Goal: Task Accomplishment & Management: Manage account settings

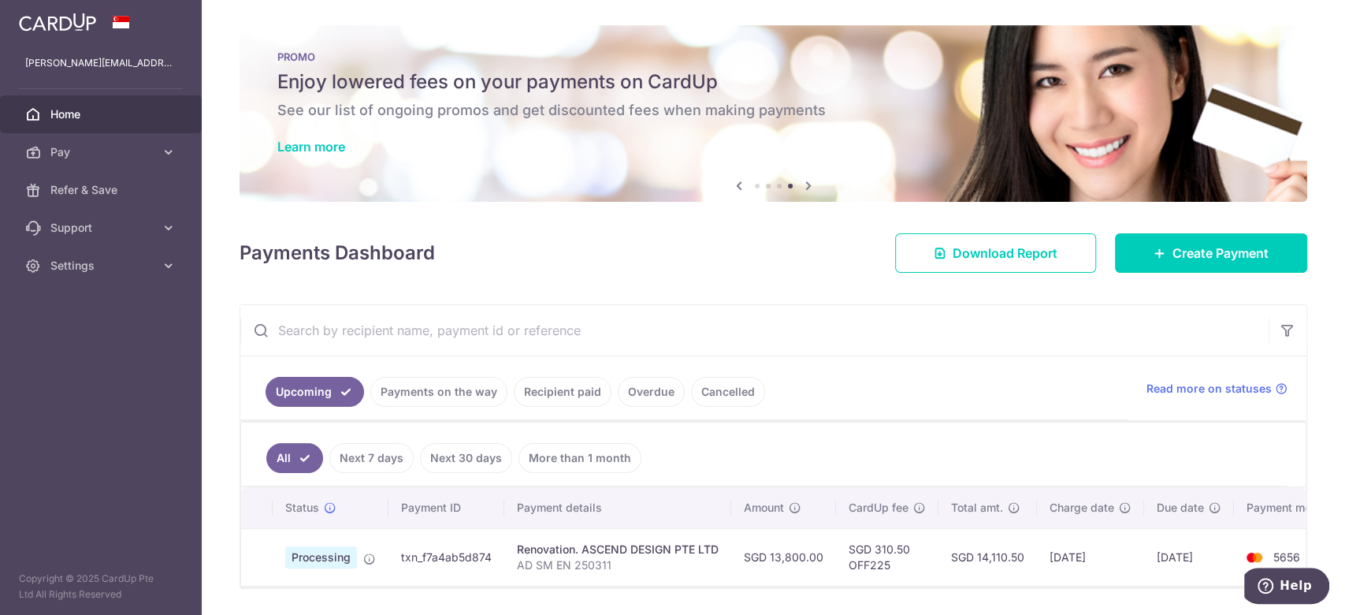
scroll to position [57, 0]
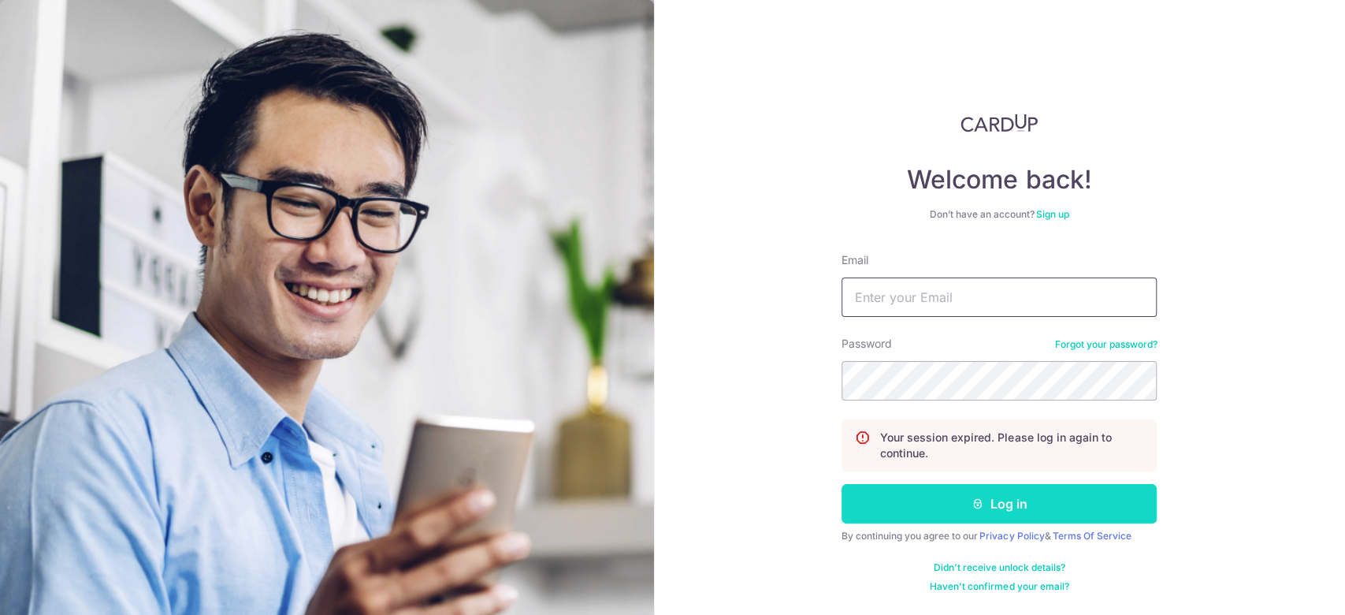
type input "[PERSON_NAME][EMAIL_ADDRESS][DOMAIN_NAME]"
click at [1054, 491] on button "Log in" at bounding box center [999, 503] width 315 height 39
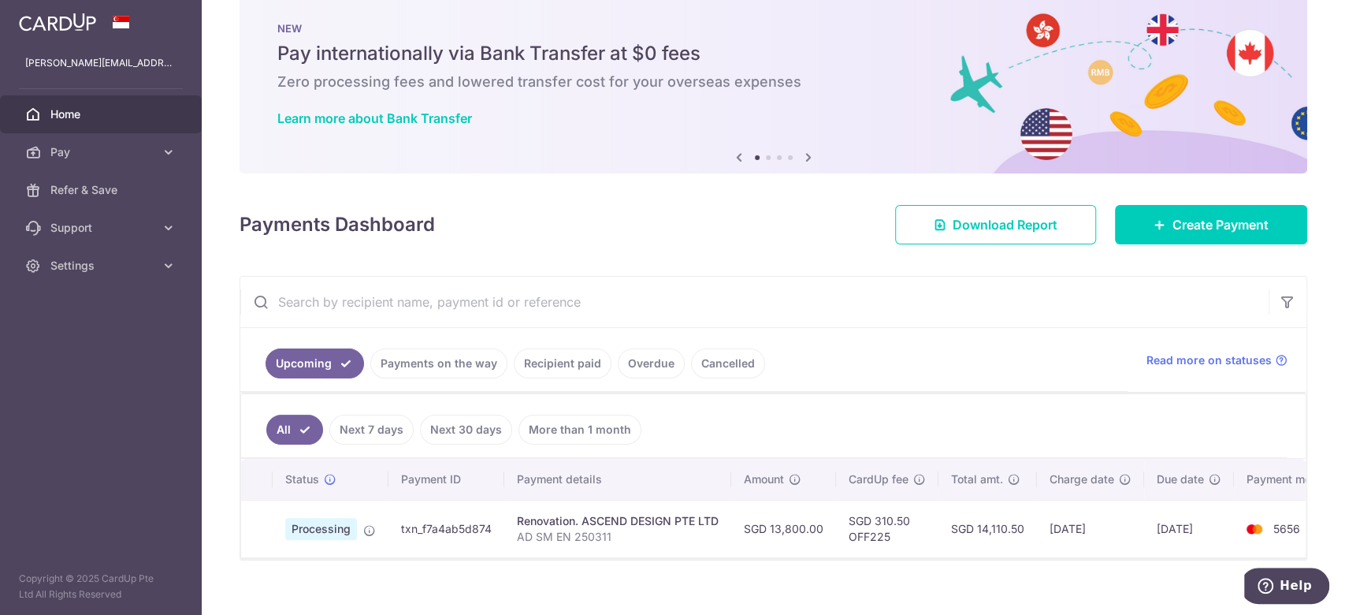
scroll to position [57, 0]
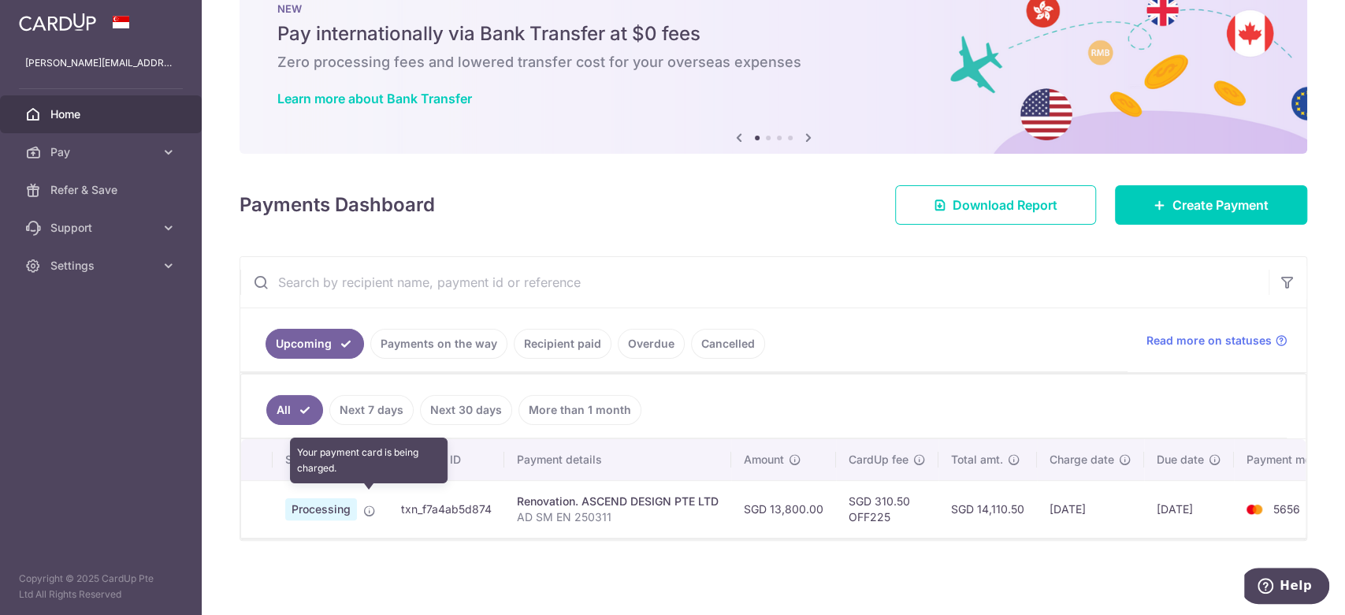
click at [371, 506] on icon at bounding box center [369, 510] width 13 height 13
